Goal: Transaction & Acquisition: Purchase product/service

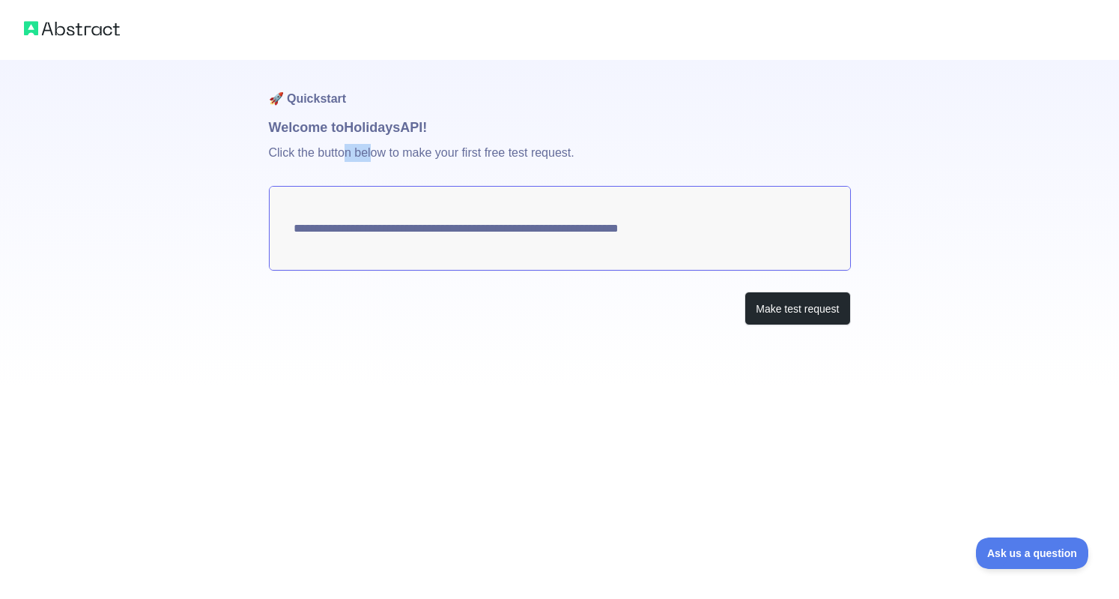
drag, startPoint x: 363, startPoint y: 151, endPoint x: 372, endPoint y: 151, distance: 9.0
click at [372, 151] on p "Click the button below to make your first free test request." at bounding box center [560, 162] width 582 height 48
click at [373, 151] on p "Click the button below to make your first free test request." at bounding box center [560, 162] width 582 height 48
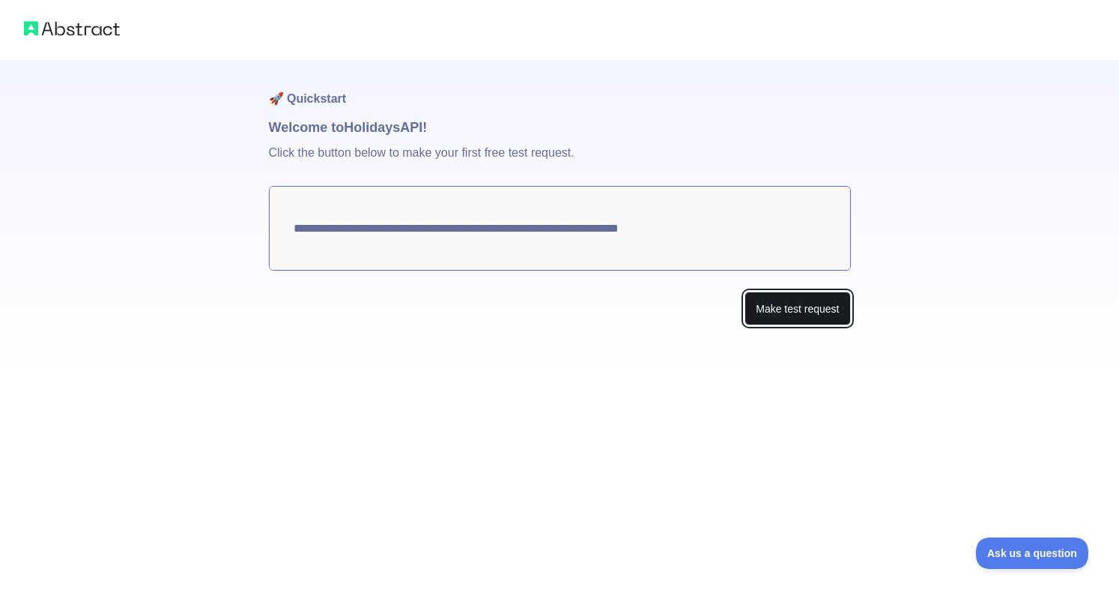
click at [791, 308] on button "Make test request" at bounding box center [798, 308] width 106 height 34
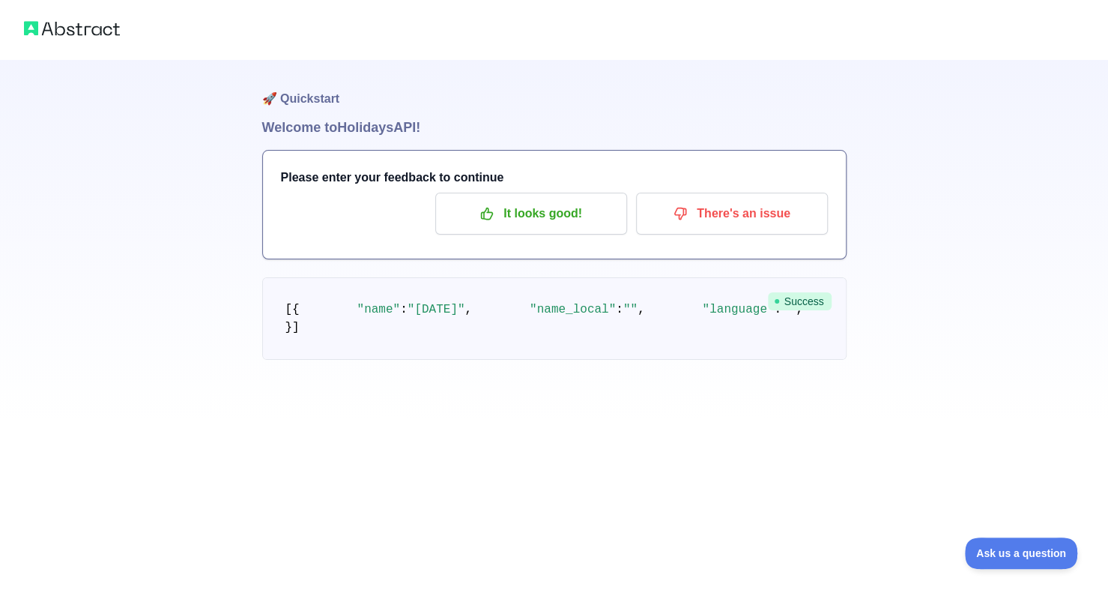
scroll to position [71, 0]
click at [562, 360] on pre "[ { "name" : "[DATE]" , "name_local" : "" , "language" : "" , "description" : "…" at bounding box center [554, 318] width 584 height 82
drag, startPoint x: 478, startPoint y: 381, endPoint x: 490, endPoint y: 387, distance: 13.8
click at [490, 360] on pre "[ { "name" : "[DATE]" , "name_local" : "" , "language" : "" , "description" : "…" at bounding box center [554, 318] width 584 height 82
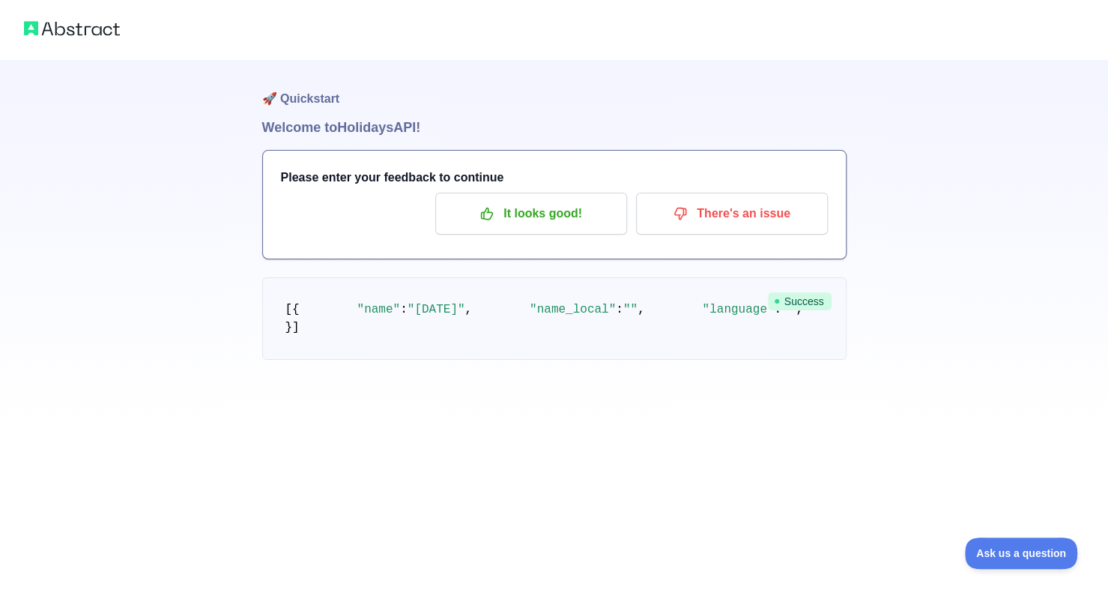
click at [490, 360] on pre "[ { "name" : "[DATE]" , "name_local" : "" , "language" : "" , "description" : "…" at bounding box center [554, 318] width 584 height 82
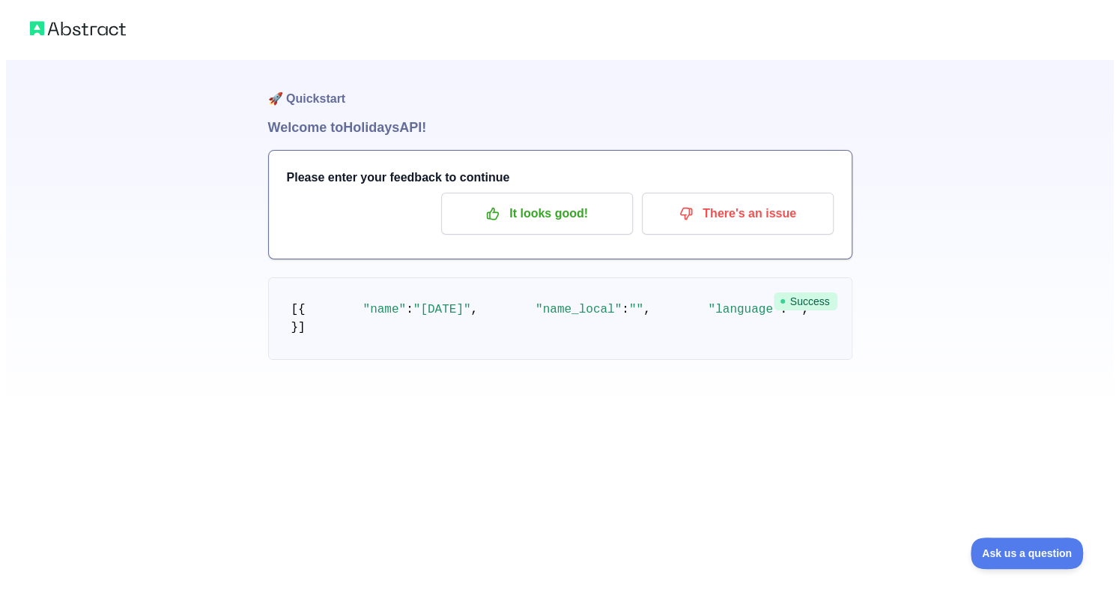
scroll to position [0, 0]
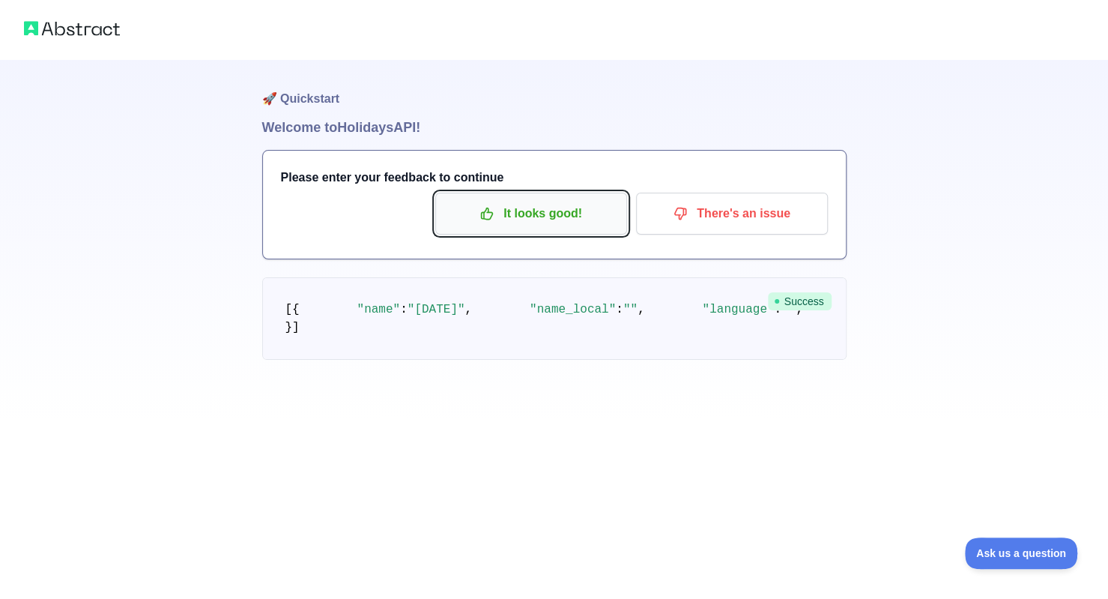
click at [544, 207] on p "It looks good!" at bounding box center [530, 213] width 169 height 25
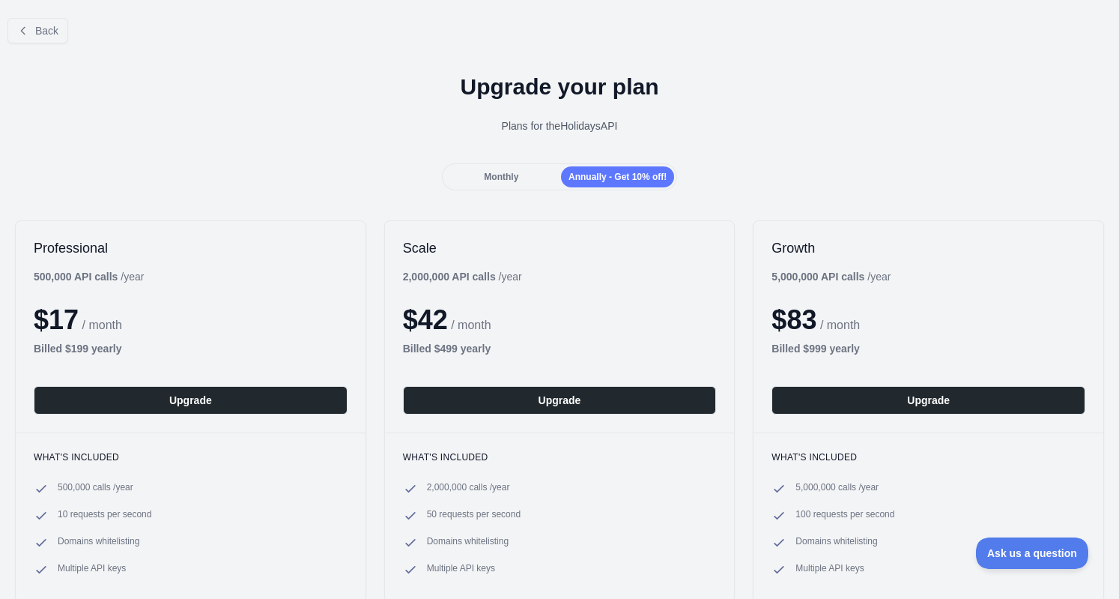
click at [494, 172] on span "Monthly" at bounding box center [501, 177] width 34 height 10
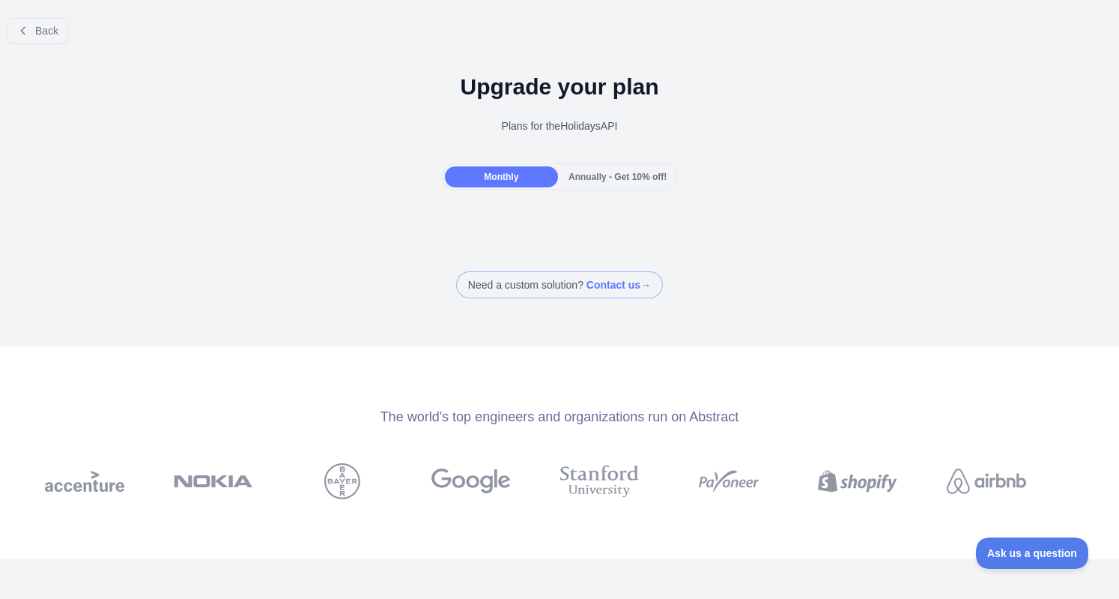
click at [522, 122] on div "Plans for the Holidays API" at bounding box center [559, 125] width 1095 height 15
click at [523, 121] on div "Plans for the Holidays API" at bounding box center [559, 125] width 1095 height 15
click at [601, 121] on div "Plans for the Holidays API" at bounding box center [559, 125] width 1095 height 15
click at [625, 178] on span "Annually - Get 10% off!" at bounding box center [618, 177] width 98 height 10
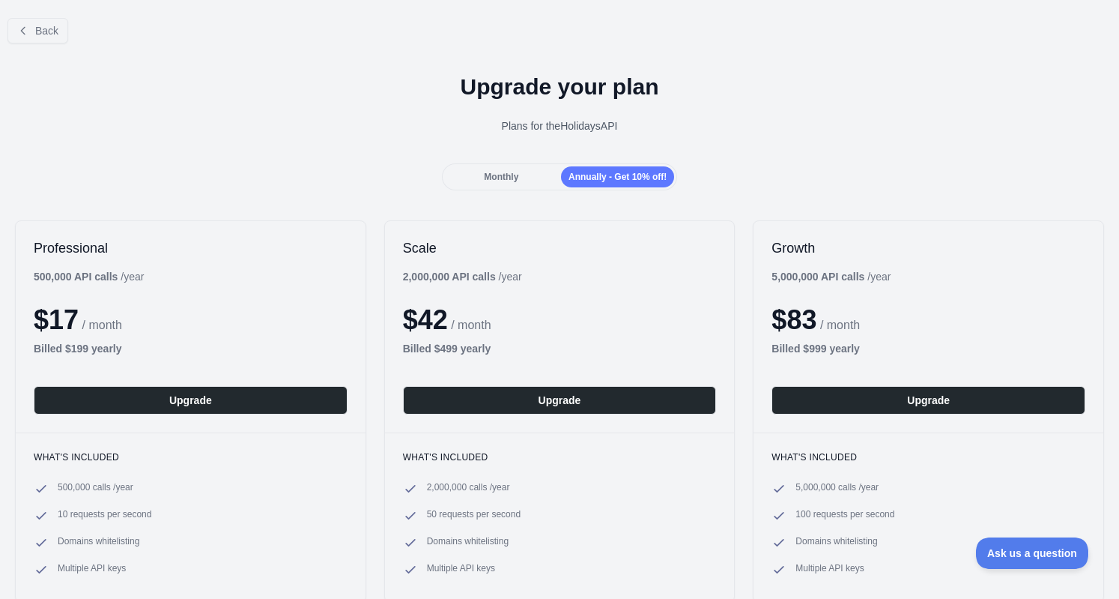
click at [536, 170] on div "Monthly" at bounding box center [501, 176] width 113 height 21
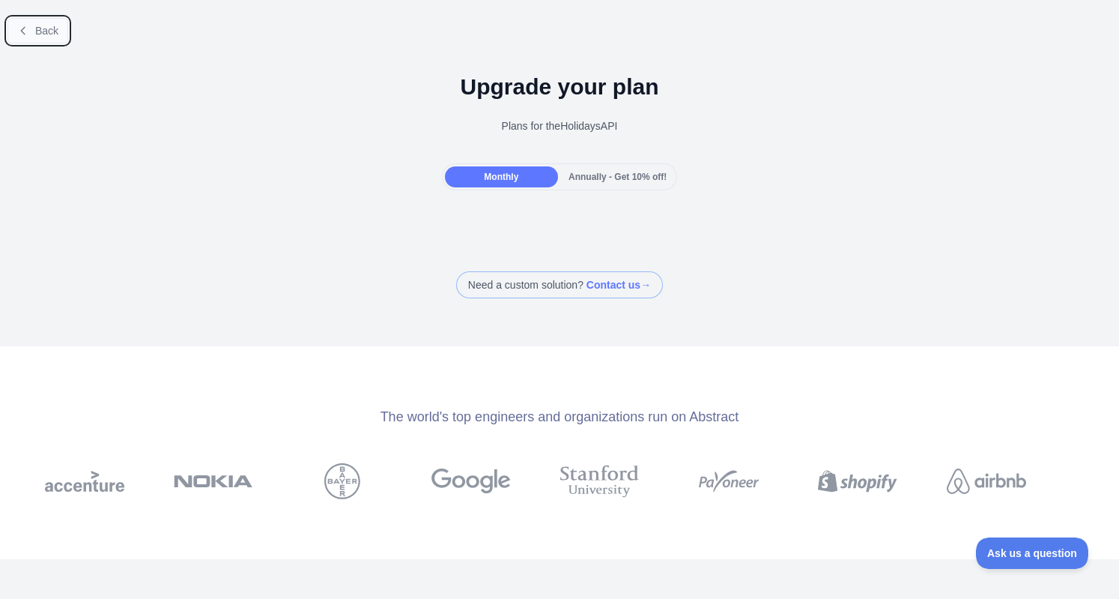
click at [26, 22] on button "Back" at bounding box center [37, 30] width 61 height 25
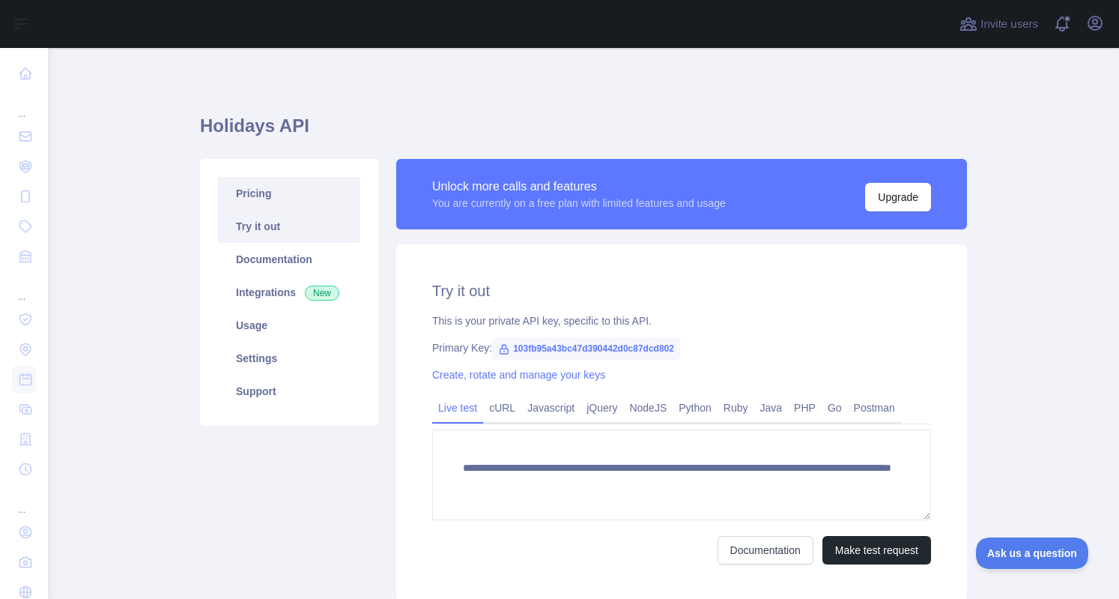
scroll to position [111, 0]
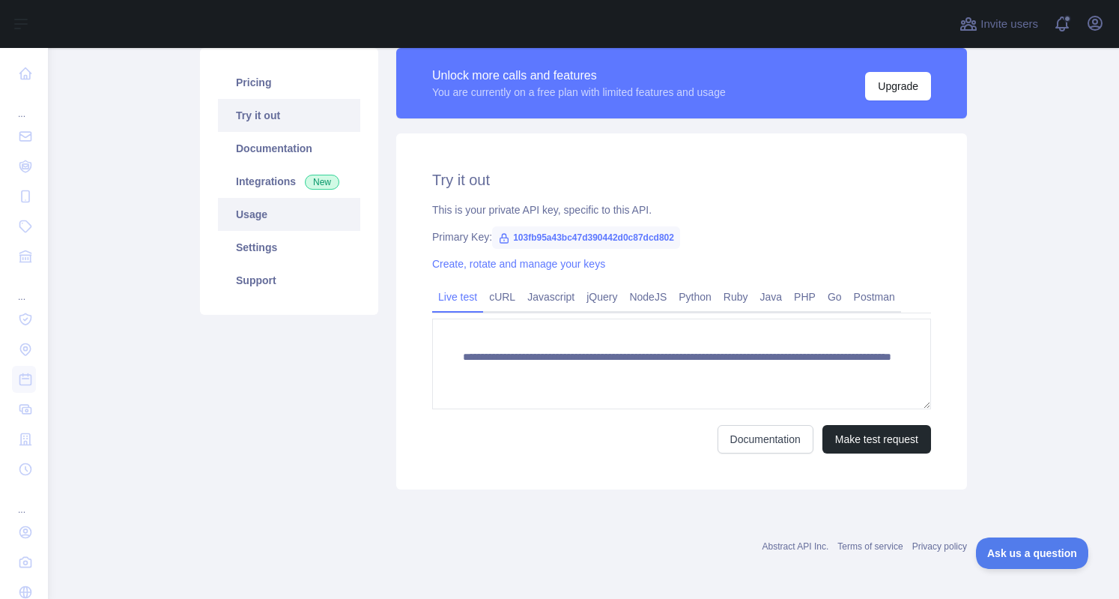
click at [277, 208] on link "Usage" at bounding box center [289, 214] width 142 height 33
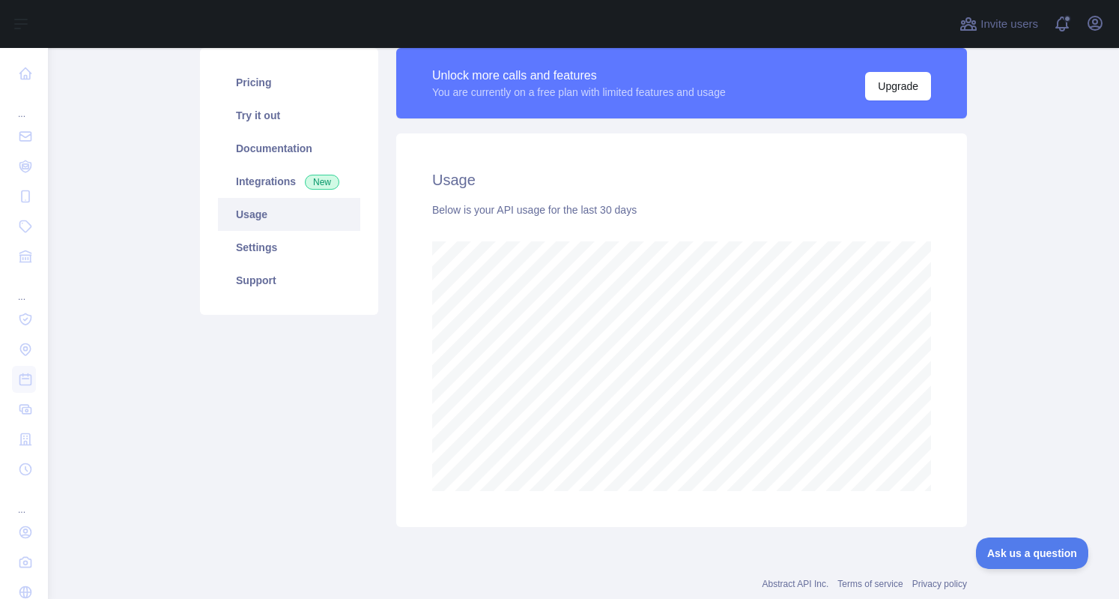
scroll to position [551, 1059]
drag, startPoint x: 476, startPoint y: 199, endPoint x: 516, endPoint y: 196, distance: 39.8
click at [516, 196] on div "Usage Below is your API usage for the last 30 days" at bounding box center [681, 329] width 571 height 393
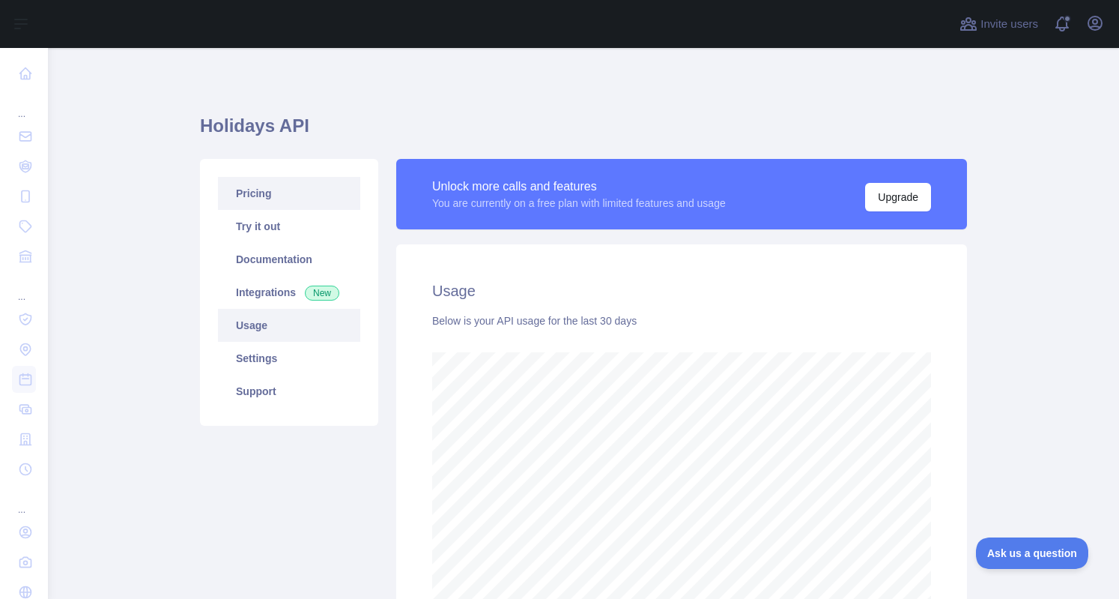
click at [294, 206] on link "Pricing" at bounding box center [289, 193] width 142 height 33
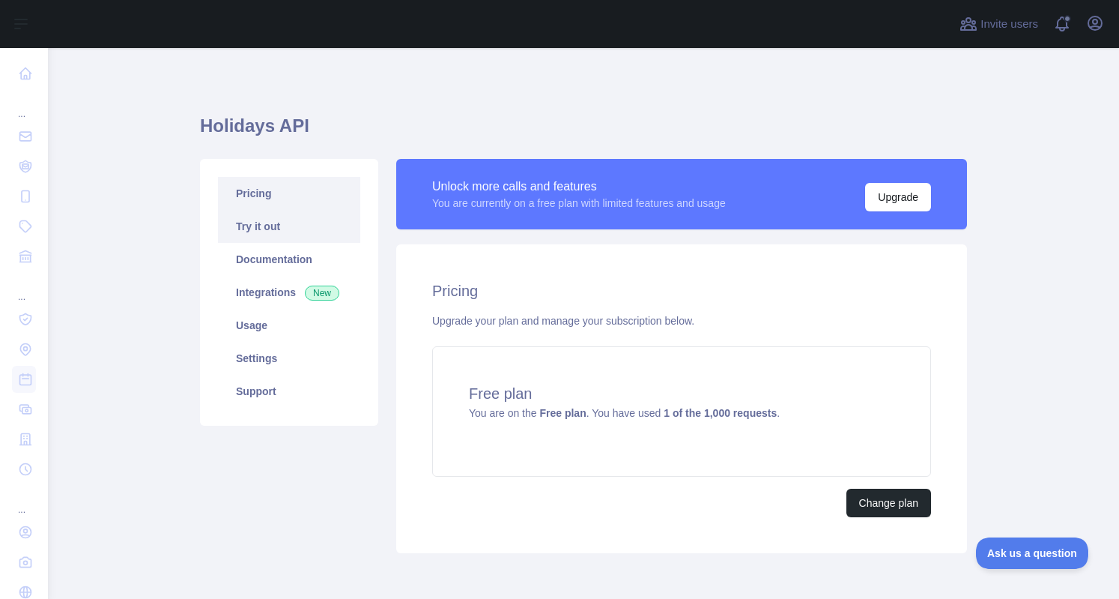
click at [309, 231] on link "Try it out" at bounding box center [289, 226] width 142 height 33
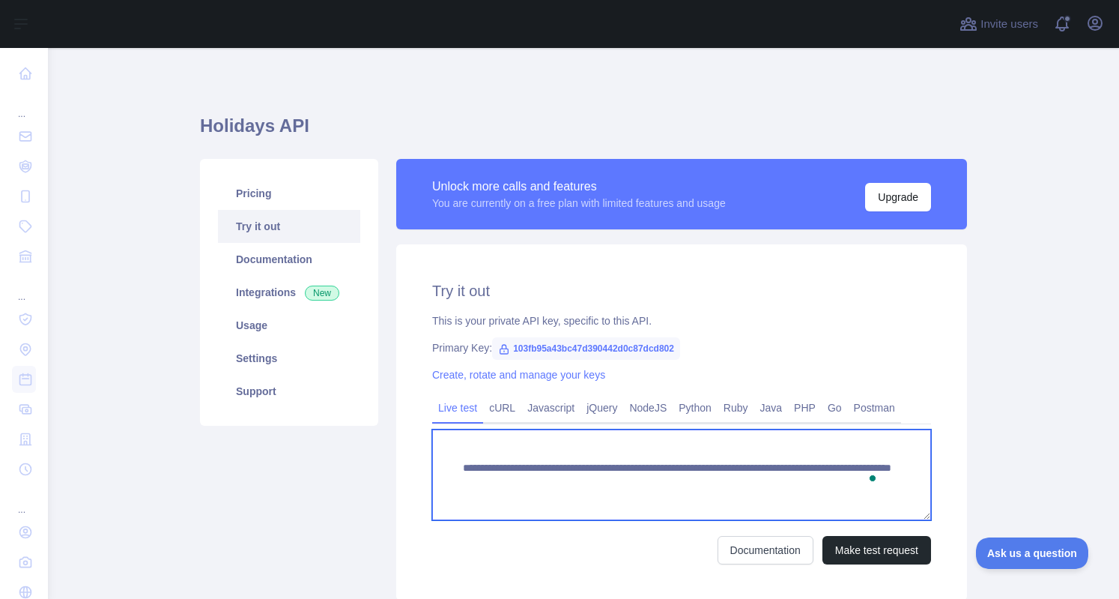
drag, startPoint x: 455, startPoint y: 470, endPoint x: 491, endPoint y: 486, distance: 40.2
click at [491, 486] on textarea "**********" at bounding box center [681, 474] width 499 height 91
drag, startPoint x: 456, startPoint y: 467, endPoint x: 622, endPoint y: 468, distance: 165.6
click at [622, 468] on textarea "**********" at bounding box center [681, 474] width 499 height 91
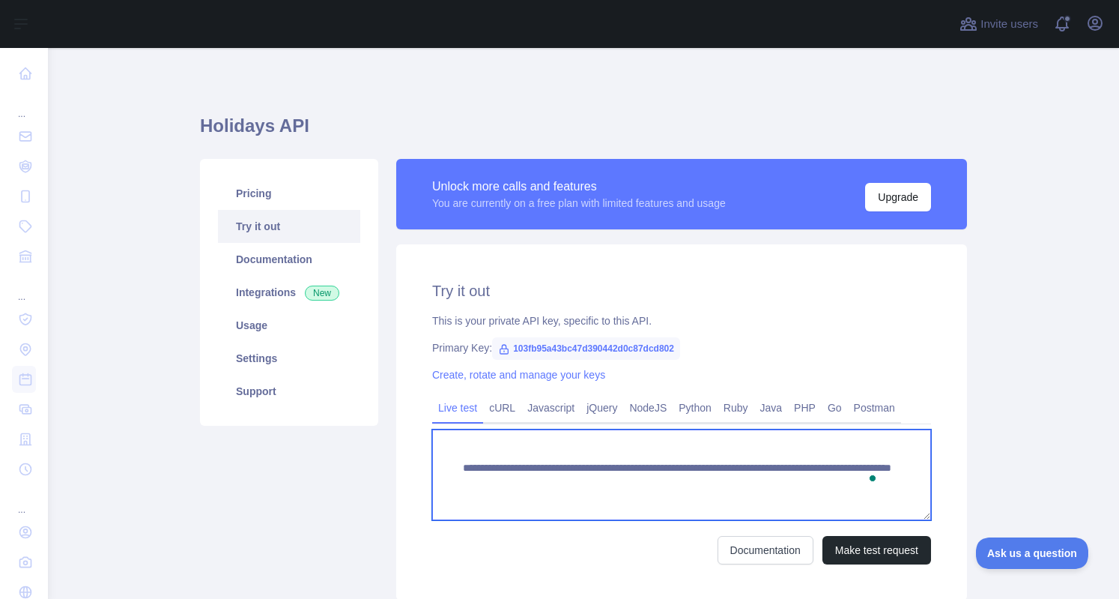
click at [689, 476] on textarea "**********" at bounding box center [681, 474] width 499 height 91
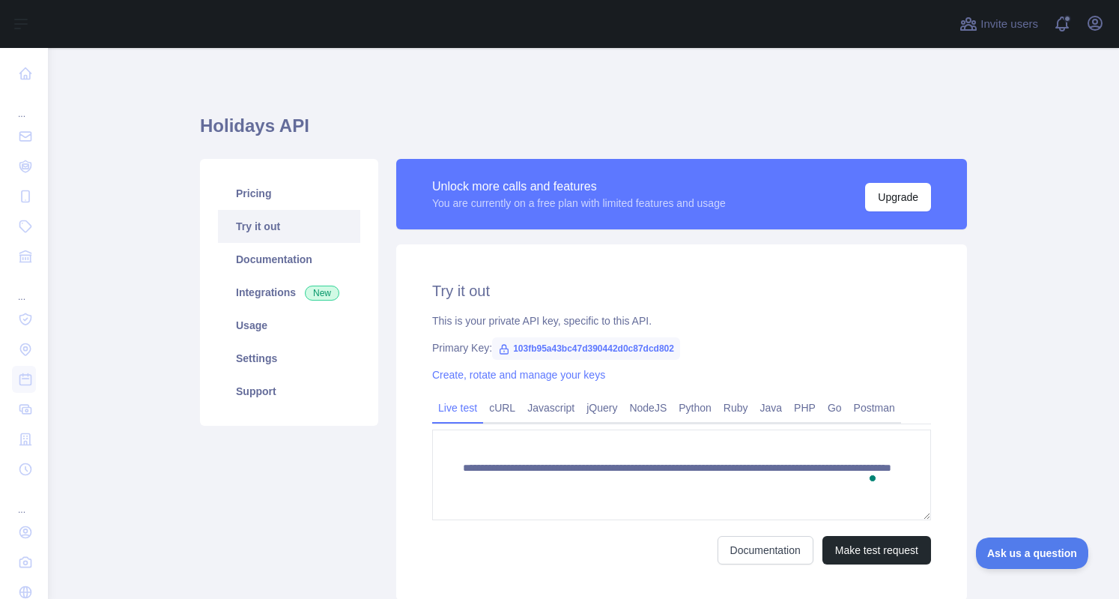
click at [508, 347] on span "103fb95a43bc47d390442d0c87dcd802" at bounding box center [586, 348] width 188 height 22
copy span "103fb95a43bc47d390442d0c87dcd802"
click at [638, 349] on span "103fb95a43bc47d390442d0c87dcd802" at bounding box center [586, 348] width 188 height 22
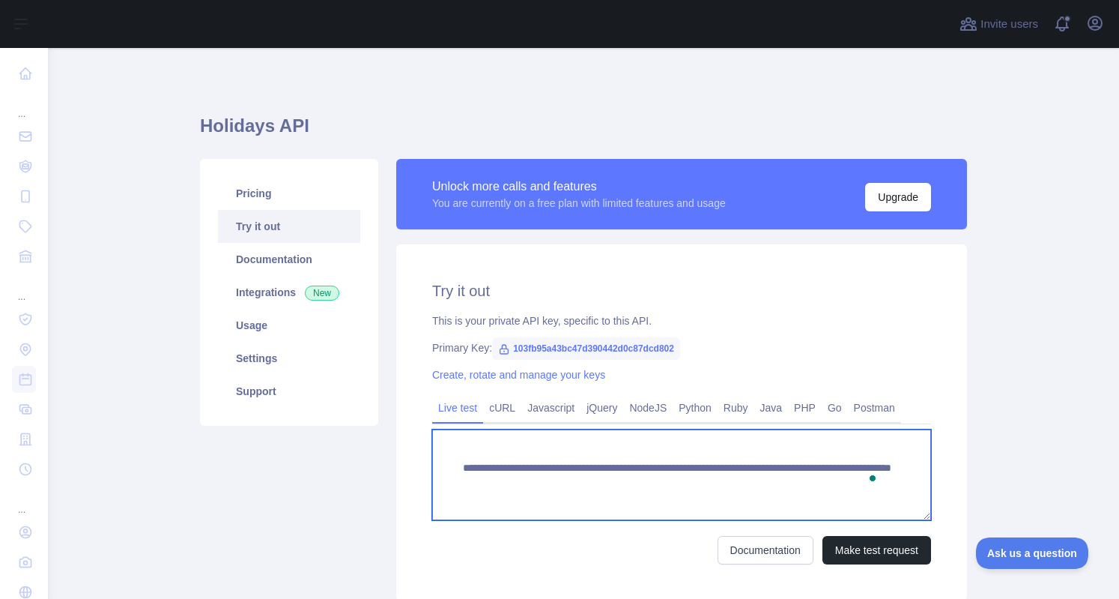
click at [756, 489] on textarea "**********" at bounding box center [681, 474] width 499 height 91
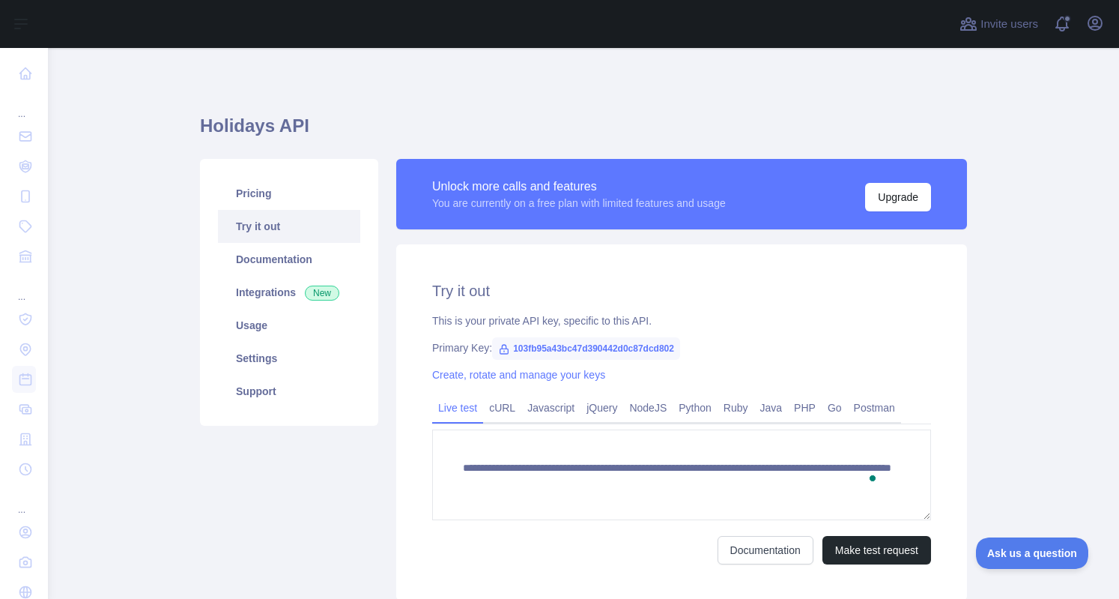
click at [977, 404] on main "**********" at bounding box center [583, 323] width 1071 height 551
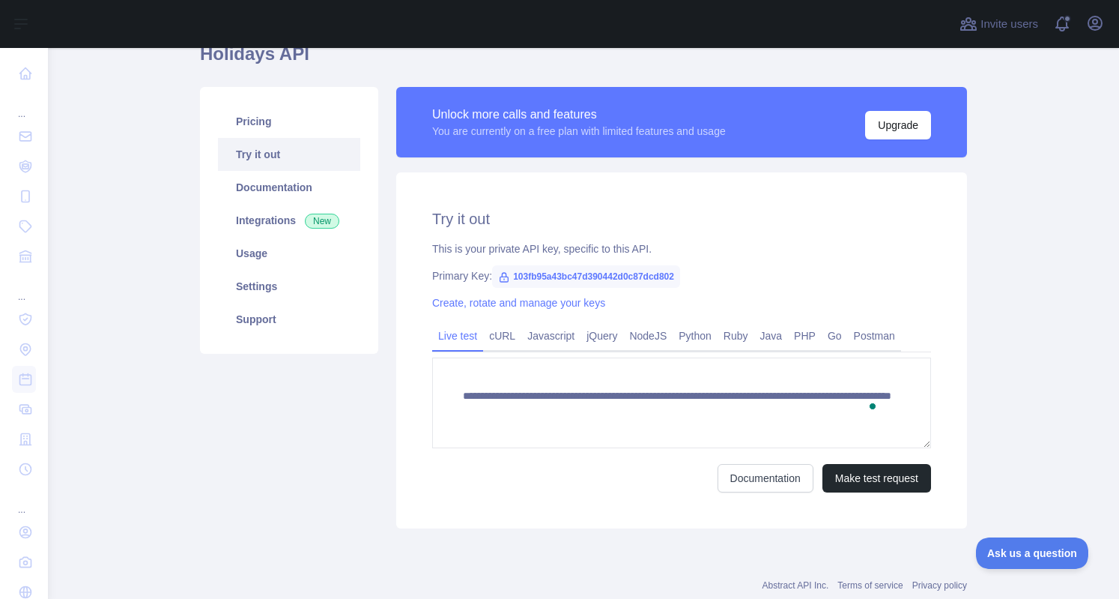
scroll to position [111, 0]
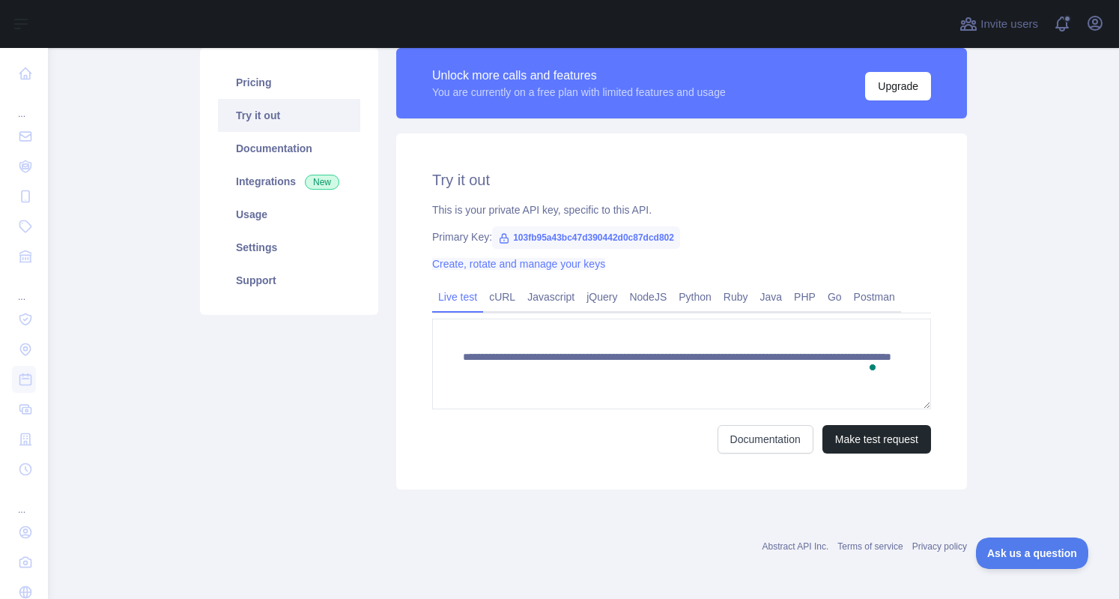
click at [491, 262] on link "Create, rotate and manage your keys" at bounding box center [518, 264] width 173 height 12
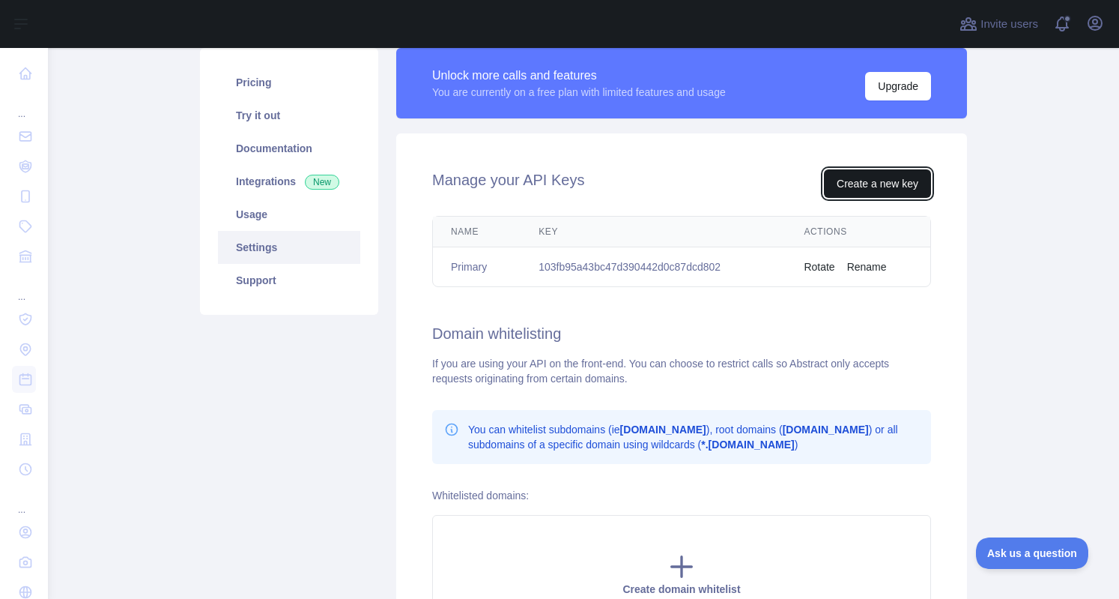
click at [857, 184] on button "Create a new key" at bounding box center [877, 183] width 107 height 28
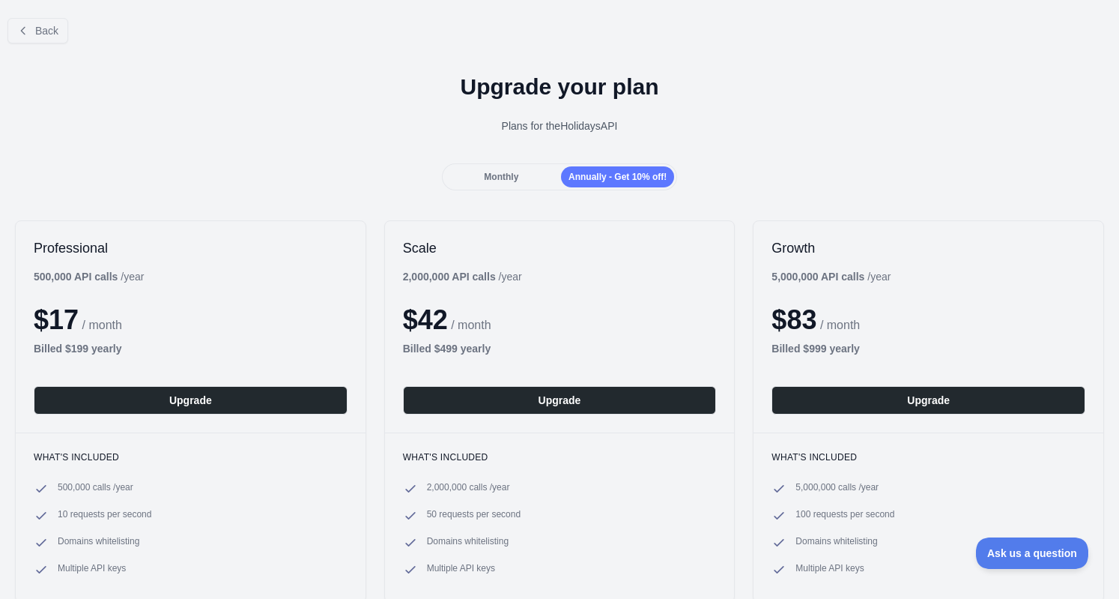
click at [520, 175] on div "Monthly" at bounding box center [501, 176] width 113 height 21
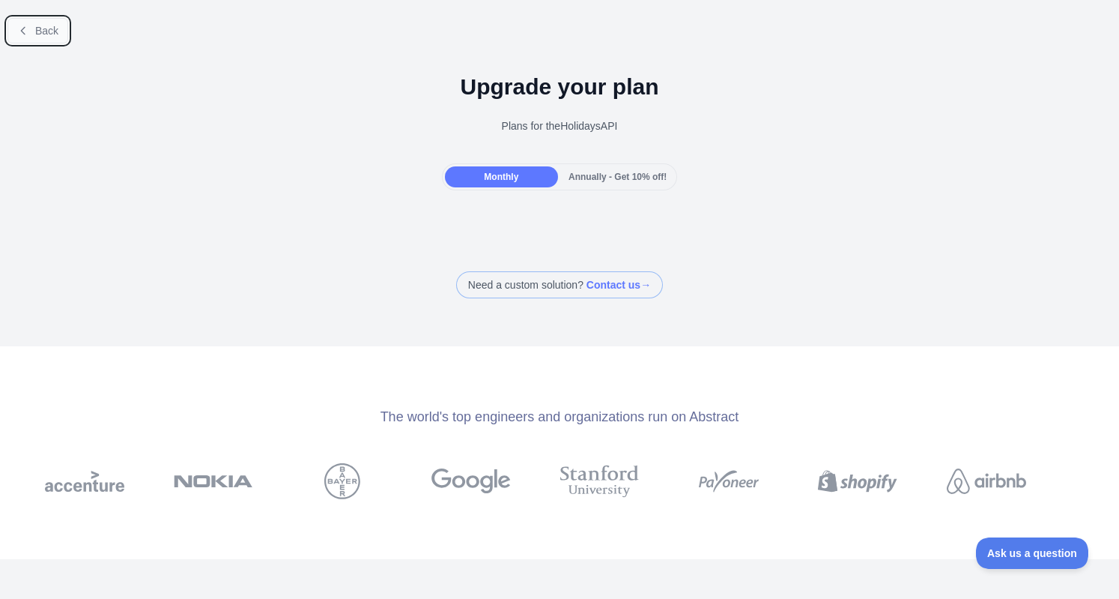
click at [33, 22] on button "Back" at bounding box center [37, 30] width 61 height 25
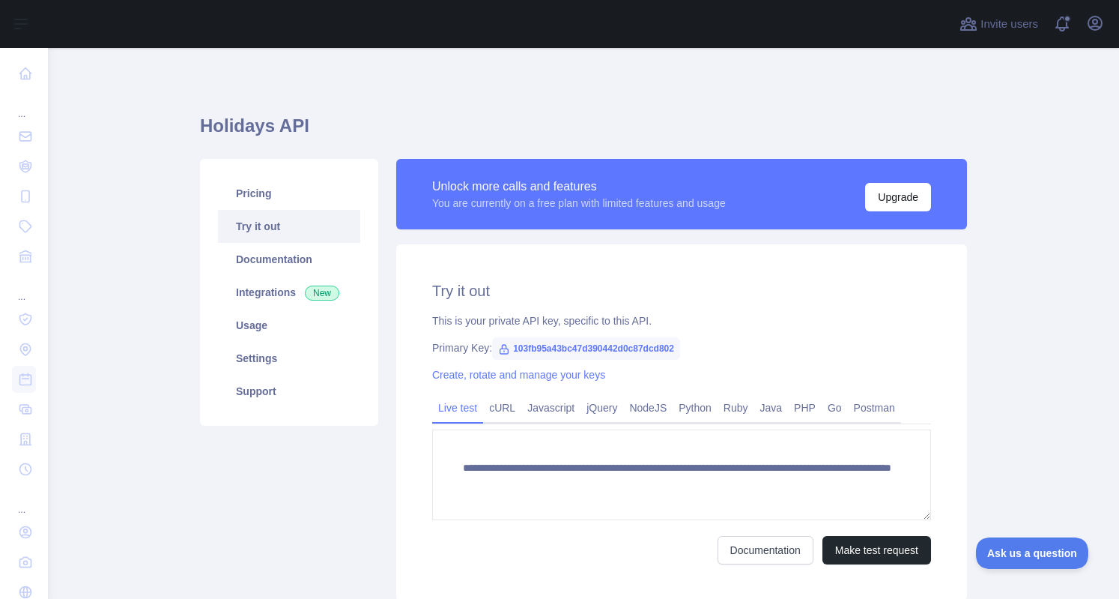
click at [547, 347] on span "103fb95a43bc47d390442d0c87dcd802" at bounding box center [586, 348] width 188 height 22
copy span "103fb95a43bc47d390442d0c87dcd802"
click at [709, 344] on div "Primary Key: 103fb95a43bc47d390442d0c87dcd802" at bounding box center [681, 347] width 499 height 15
